Goal: Entertainment & Leisure: Browse casually

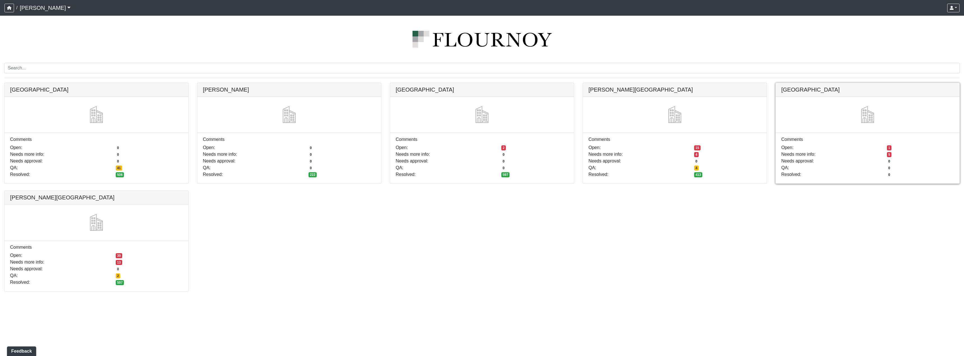
click at [478, 83] on link at bounding box center [868, 83] width 184 height 0
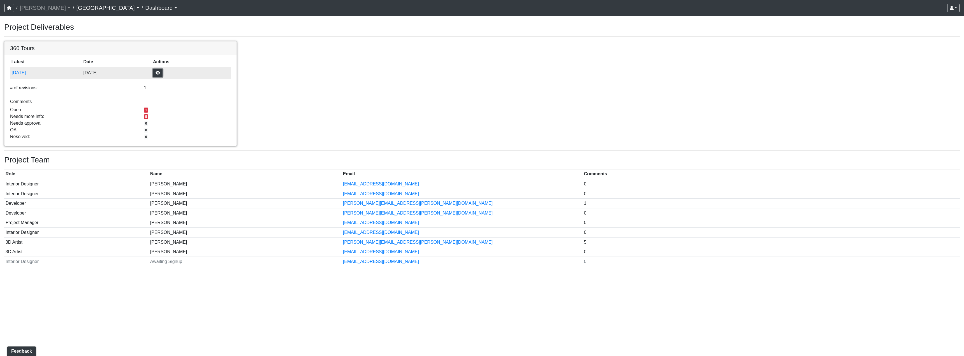
click at [163, 71] on button "button" at bounding box center [158, 73] width 10 height 9
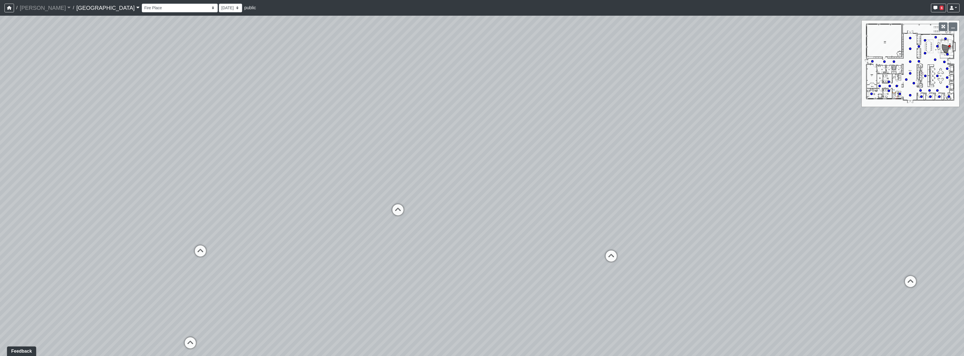
drag, startPoint x: 660, startPoint y: 236, endPoint x: 693, endPoint y: 198, distance: 50.1
click at [693, 198] on div "Loading... North Entry Loading... Hallway Loading... Storefront Loading... Fire…" at bounding box center [482, 186] width 964 height 340
click at [935, 8] on icon "button" at bounding box center [935, 8] width 4 height 4
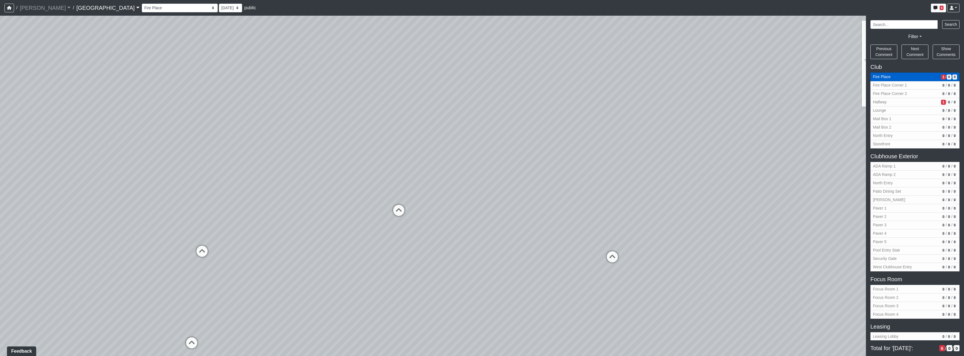
click at [946, 75] on span "/" at bounding box center [946, 77] width 1 height 6
drag, startPoint x: 722, startPoint y: 166, endPoint x: 326, endPoint y: 175, distance: 396.1
click at [357, 174] on div "Loading... North Entry Loading... Hallway Loading... Storefront Loading... Fire…" at bounding box center [482, 186] width 964 height 340
drag, startPoint x: 654, startPoint y: 162, endPoint x: 353, endPoint y: 145, distance: 301.2
click at [372, 156] on div "Loading... North Entry Loading... Hallway Loading... Storefront Loading... Fire…" at bounding box center [482, 186] width 964 height 340
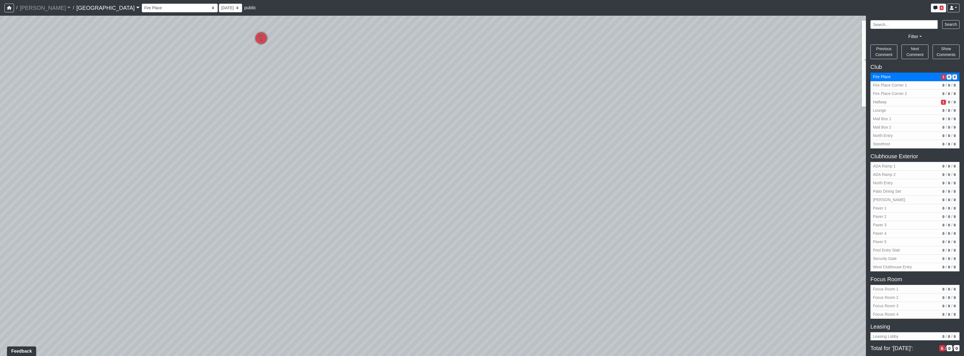
drag, startPoint x: 475, startPoint y: 143, endPoint x: 409, endPoint y: 161, distance: 69.1
click at [512, 197] on div "Loading... North Entry Loading... Hallway Loading... Storefront Loading... Fire…" at bounding box center [482, 186] width 964 height 340
